Goal: Task Accomplishment & Management: Manage account settings

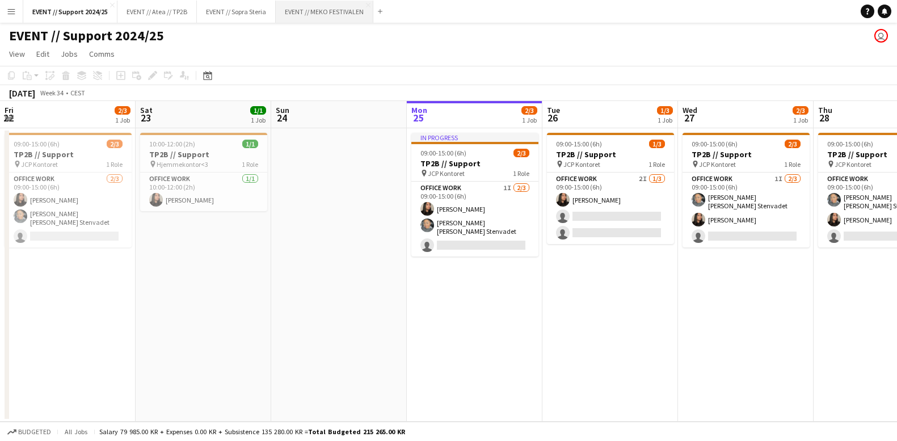
scroll to position [0, 271]
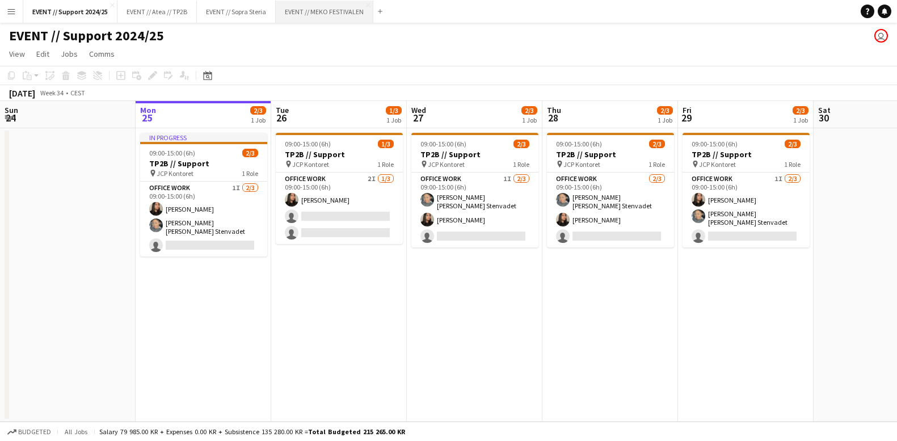
click at [325, 4] on button "EVENT // MEKO FESTIVALEN Close" at bounding box center [325, 12] width 98 height 22
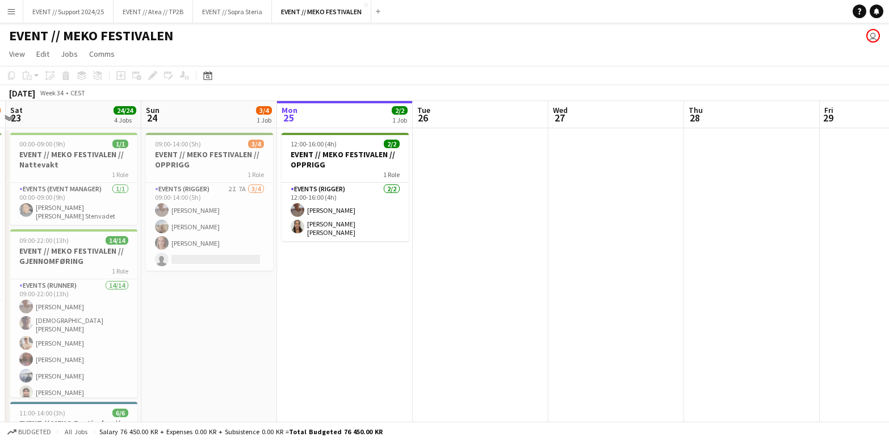
scroll to position [0, 259]
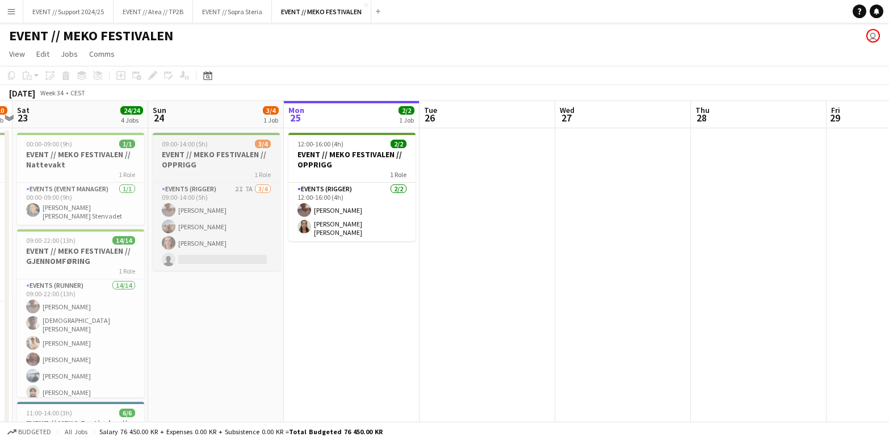
click at [193, 153] on h3 "EVENT // MEKO FESTIVALEN // OPPRIGG" at bounding box center [216, 159] width 127 height 20
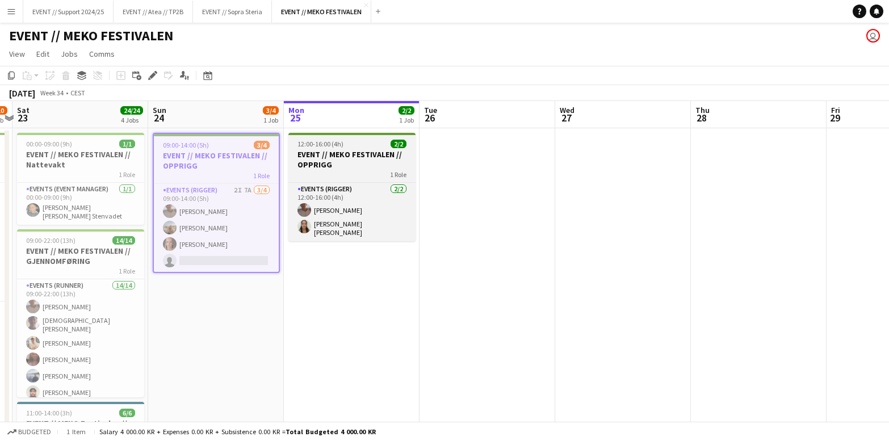
click at [346, 158] on h3 "EVENT // MEKO FESTIVALEN // OPPRIGG" at bounding box center [351, 159] width 127 height 20
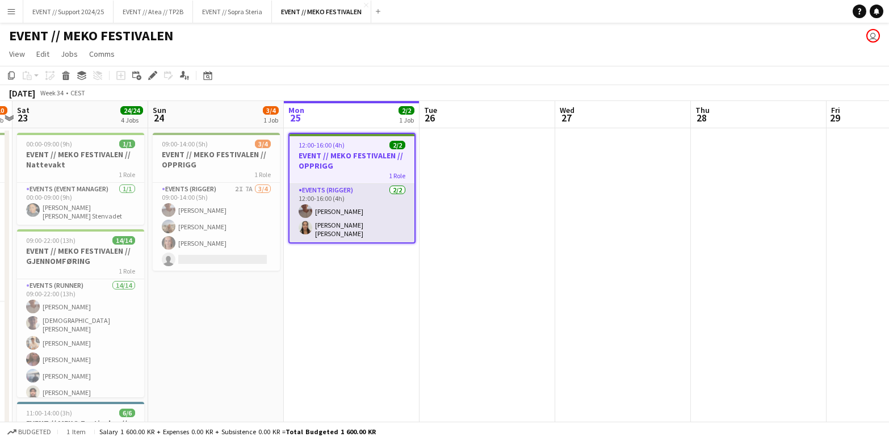
click at [345, 217] on app-card-role "Events (Rigger) [DATE] 12:00-16:00 (4h) [PERSON_NAME] [PERSON_NAME] [PERSON_NAM…" at bounding box center [351, 213] width 125 height 58
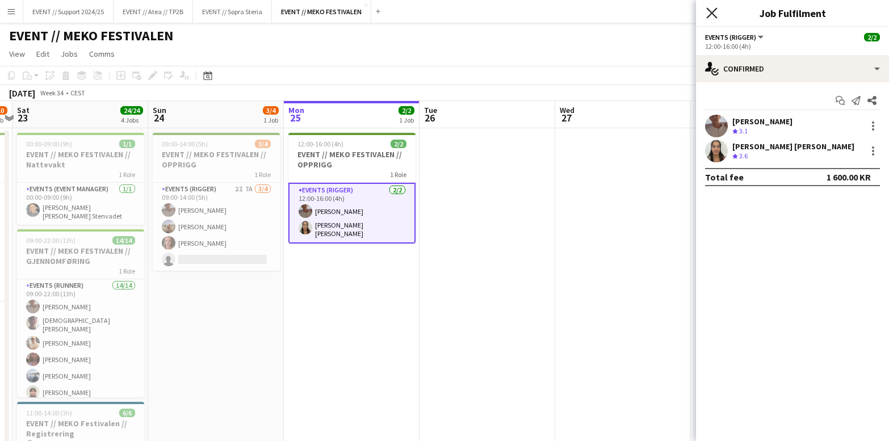
click at [716, 13] on icon "Close pop-in" at bounding box center [711, 12] width 11 height 11
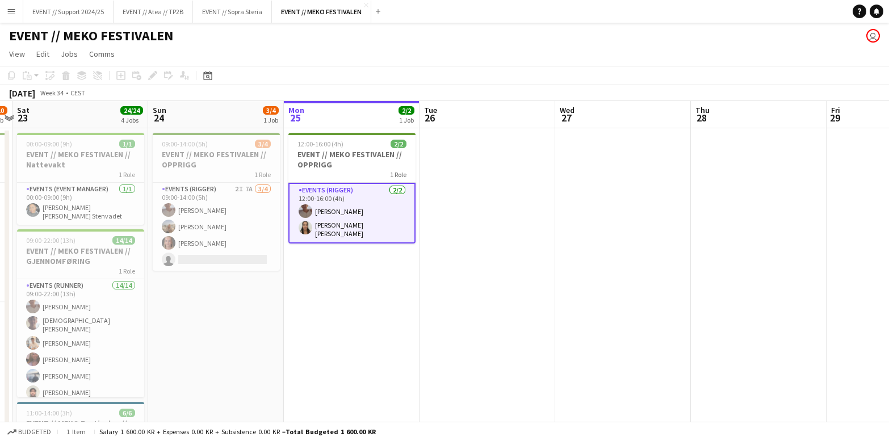
click at [501, 174] on app-date-cell at bounding box center [487, 422] width 136 height 589
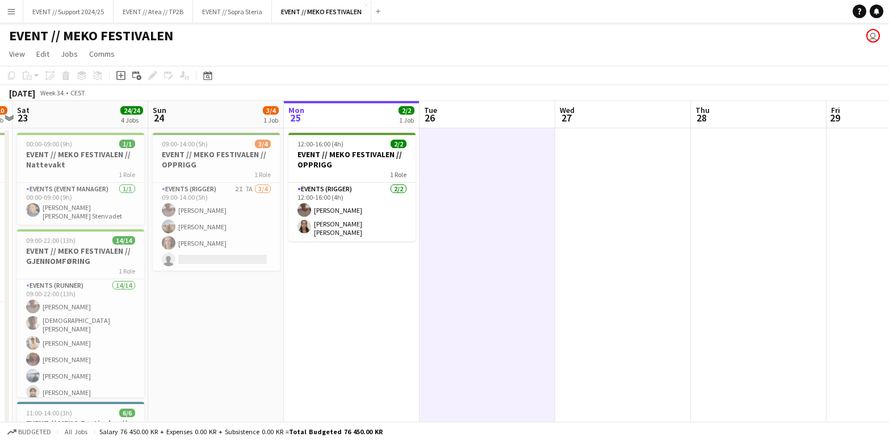
scroll to position [-1, 0]
click at [368, 3] on app-icon "Close" at bounding box center [366, 5] width 5 height 5
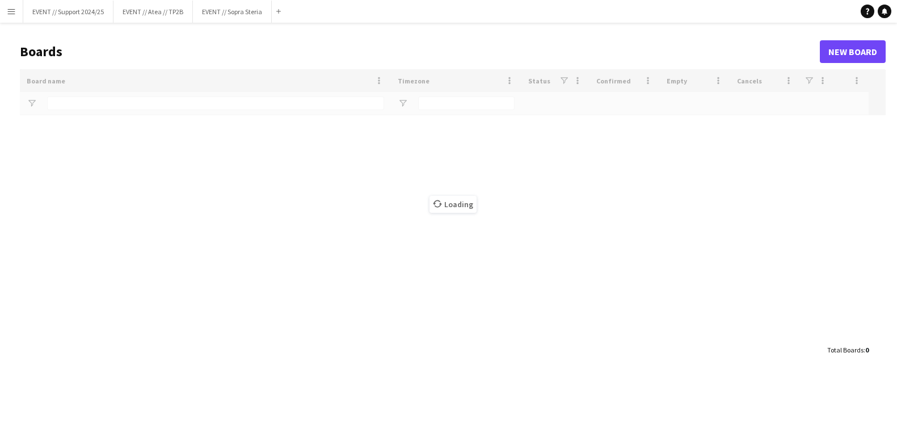
type input "****"
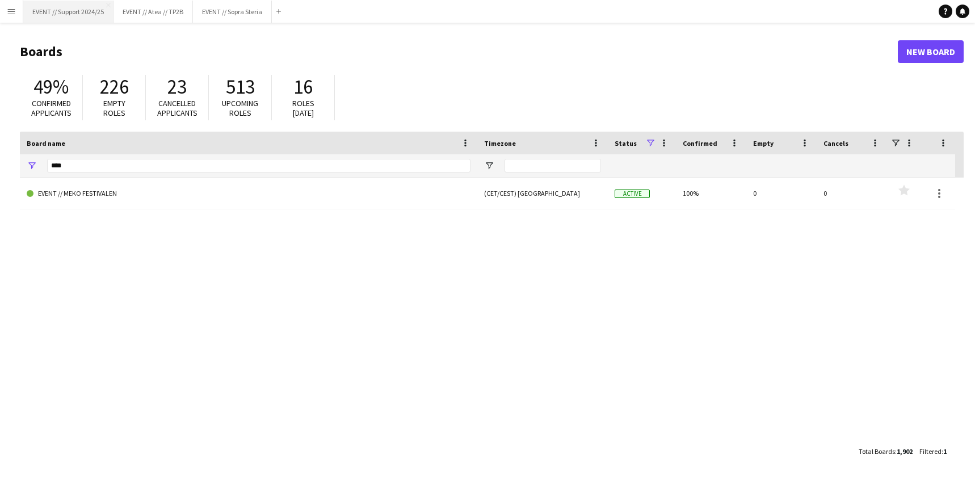
click at [57, 12] on button "EVENT // Support 2024/25 Close" at bounding box center [68, 12] width 90 height 22
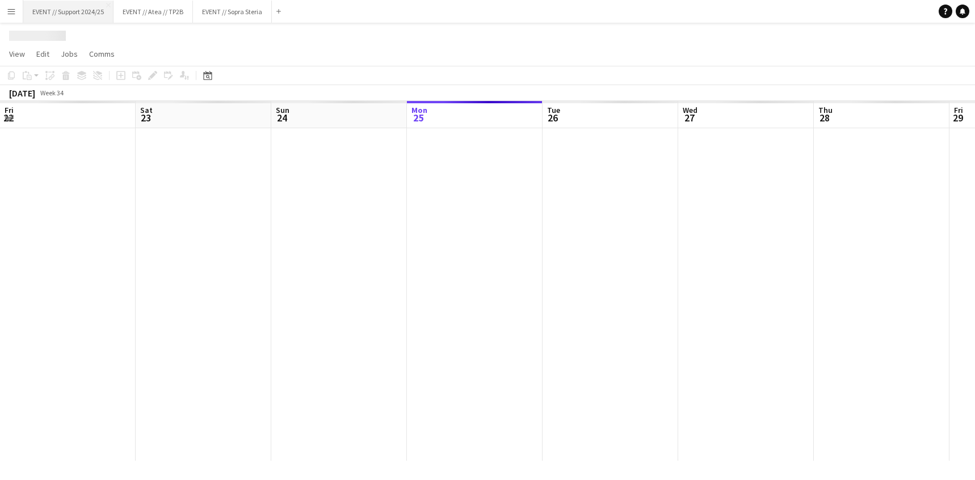
scroll to position [0, 271]
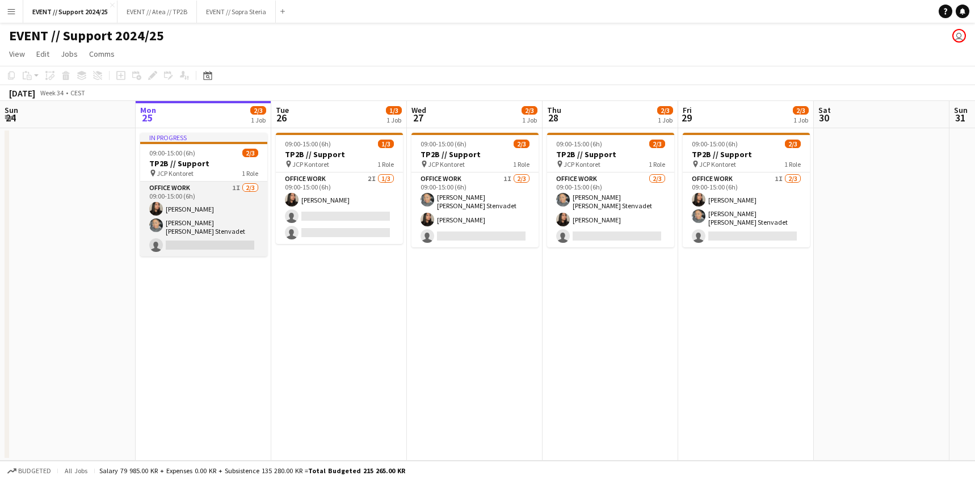
click at [187, 219] on app-card-role "Office work 1I [DATE] 09:00-15:00 (6h) [PERSON_NAME] [PERSON_NAME] [PERSON_NAME…" at bounding box center [203, 219] width 127 height 75
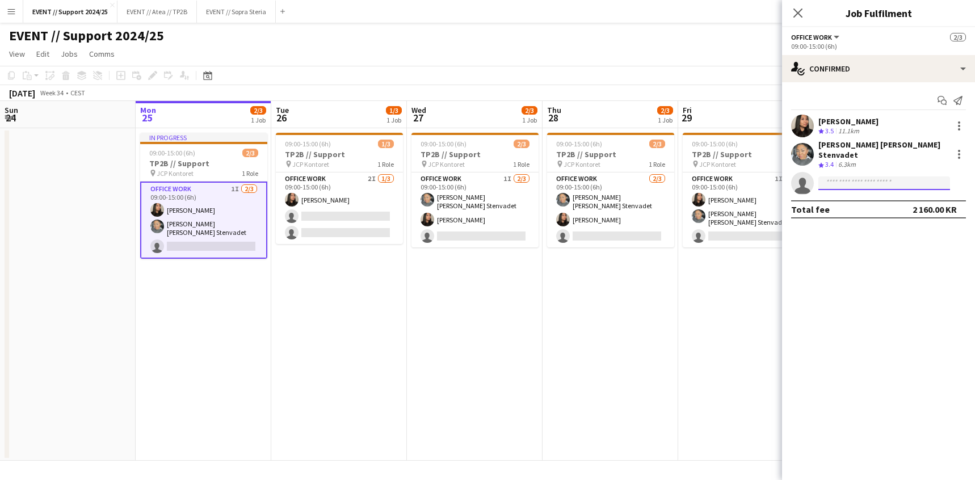
click at [864, 177] on input at bounding box center [884, 184] width 132 height 14
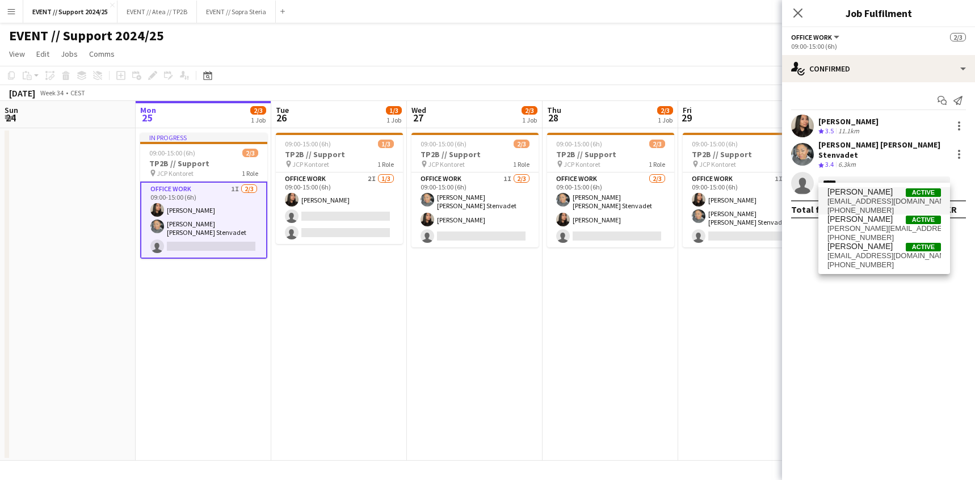
type input "*****"
click at [877, 198] on span "[EMAIL_ADDRESS][DOMAIN_NAME]" at bounding box center [884, 201] width 114 height 9
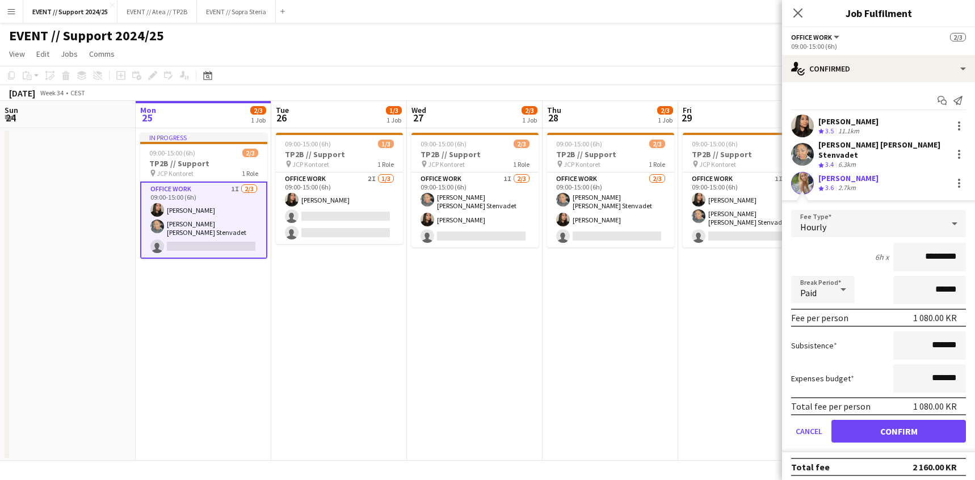
click at [897, 421] on button "Confirm" at bounding box center [898, 431] width 135 height 23
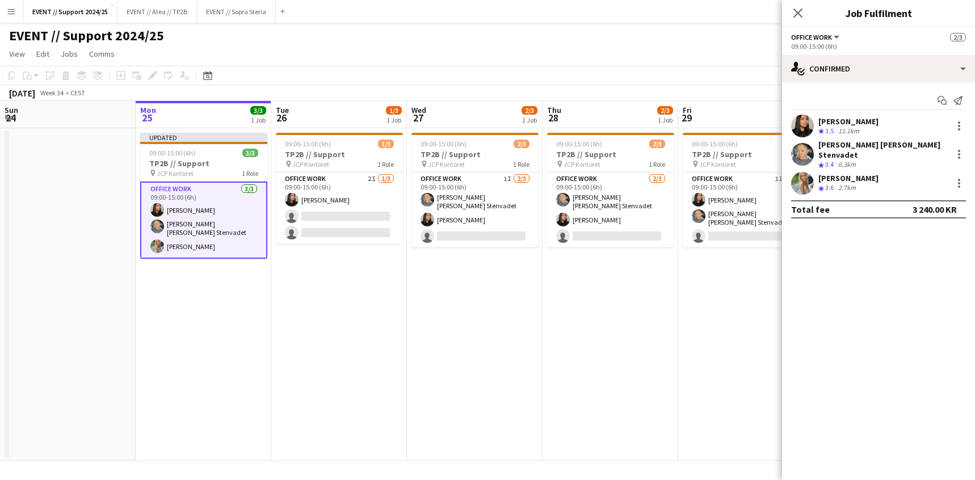
click at [478, 329] on app-date-cell "09:00-15:00 (6h) 2/3 TP2B // Support pin JCP Kontoret 1 Role Office work 1I [DA…" at bounding box center [475, 294] width 136 height 333
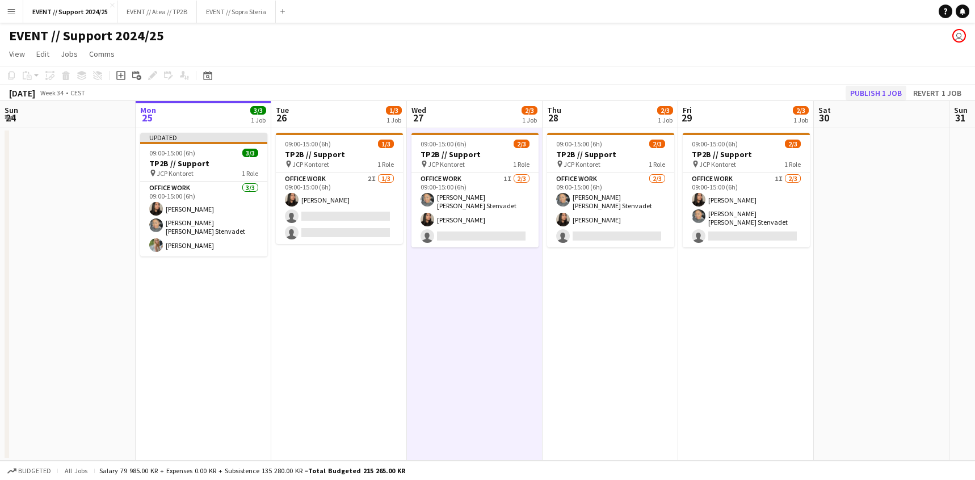
click at [864, 94] on button "Publish 1 job" at bounding box center [876, 93] width 61 height 15
